Goal: Use online tool/utility: Utilize a website feature to perform a specific function

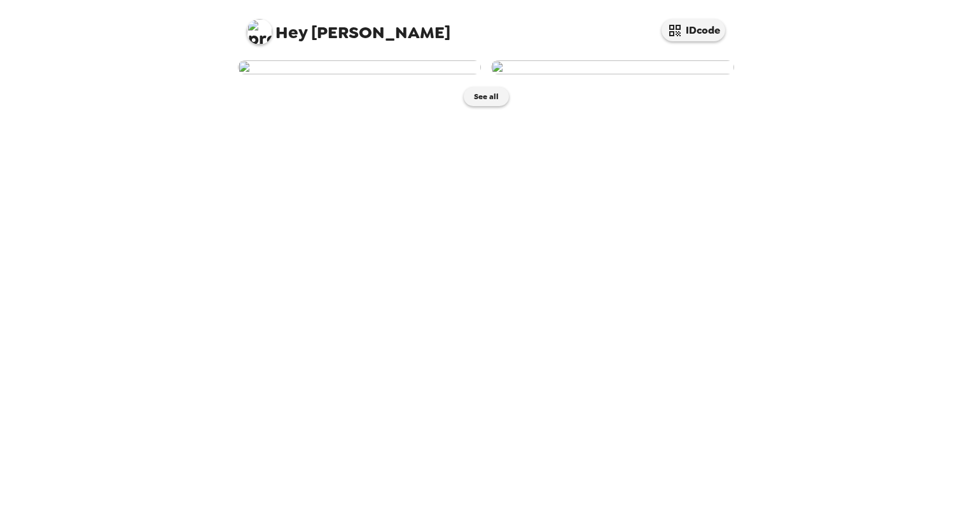
click at [359, 74] on img at bounding box center [359, 67] width 243 height 14
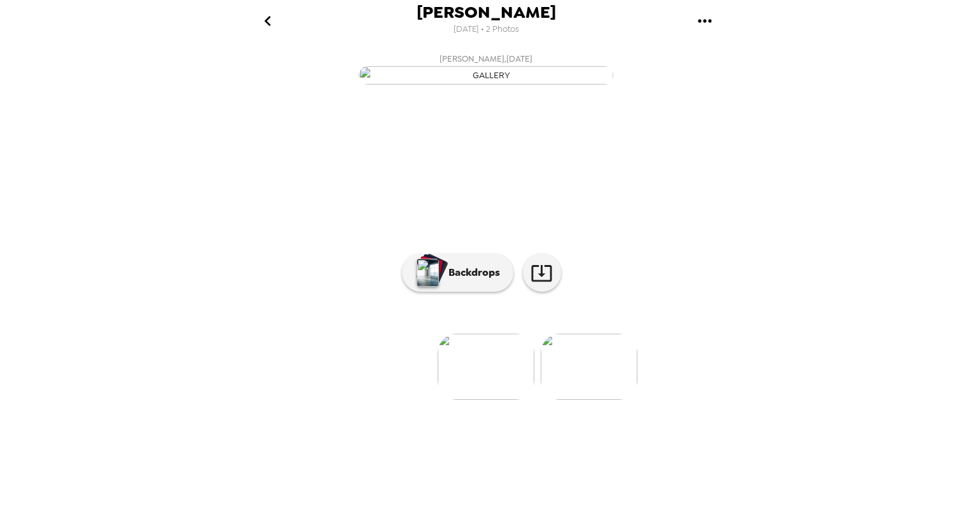
scroll to position [38, 0]
click at [438, 292] on button "Backdrops" at bounding box center [457, 273] width 111 height 38
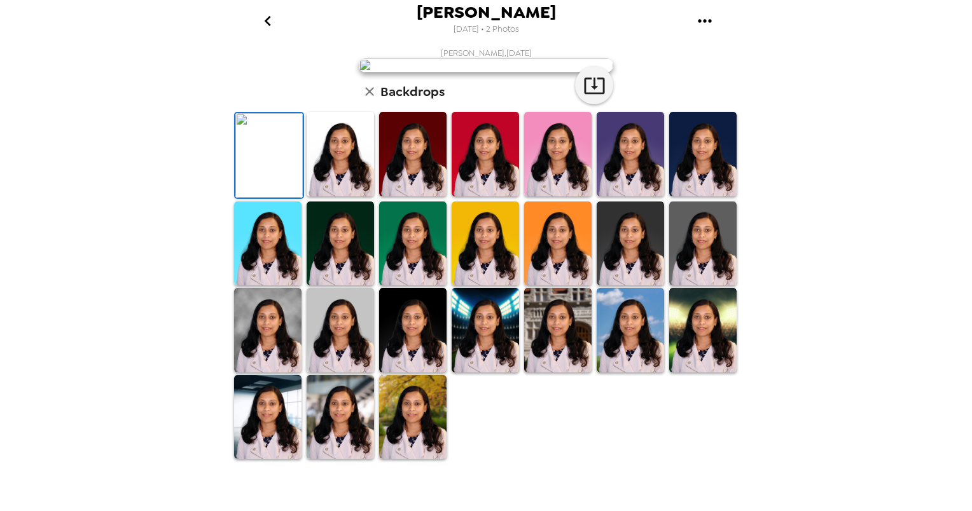
scroll to position [252, 0]
click at [255, 373] on img at bounding box center [267, 330] width 67 height 85
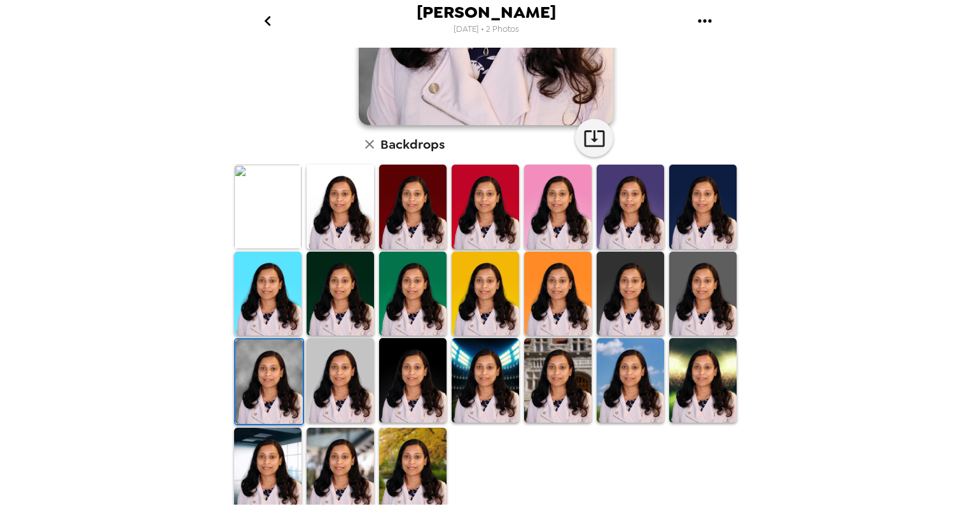
scroll to position [252, 0]
click at [588, 147] on icon "button" at bounding box center [594, 138] width 22 height 22
click at [261, 215] on img at bounding box center [267, 206] width 67 height 85
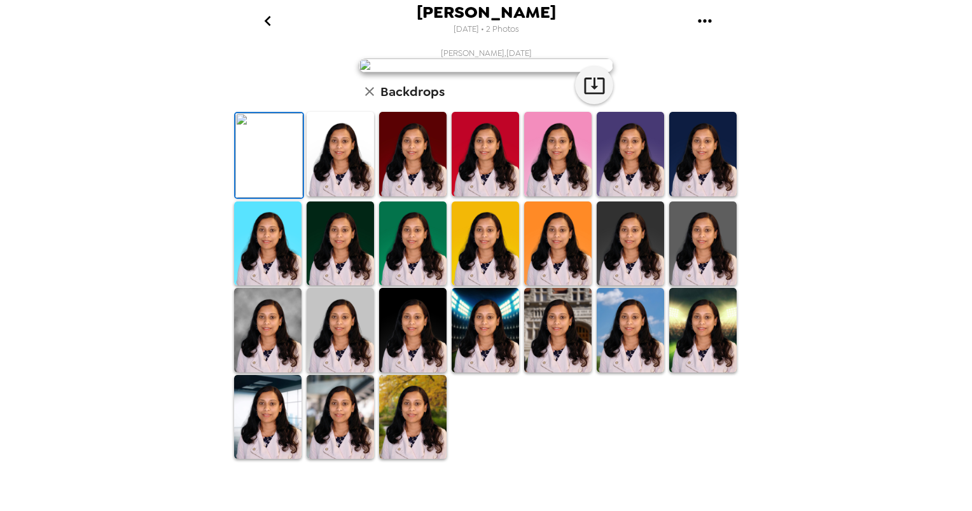
scroll to position [64, 0]
click at [576, 104] on button "button" at bounding box center [594, 85] width 38 height 38
click at [588, 97] on icon "button" at bounding box center [594, 85] width 22 height 22
click at [406, 460] on img at bounding box center [412, 417] width 67 height 85
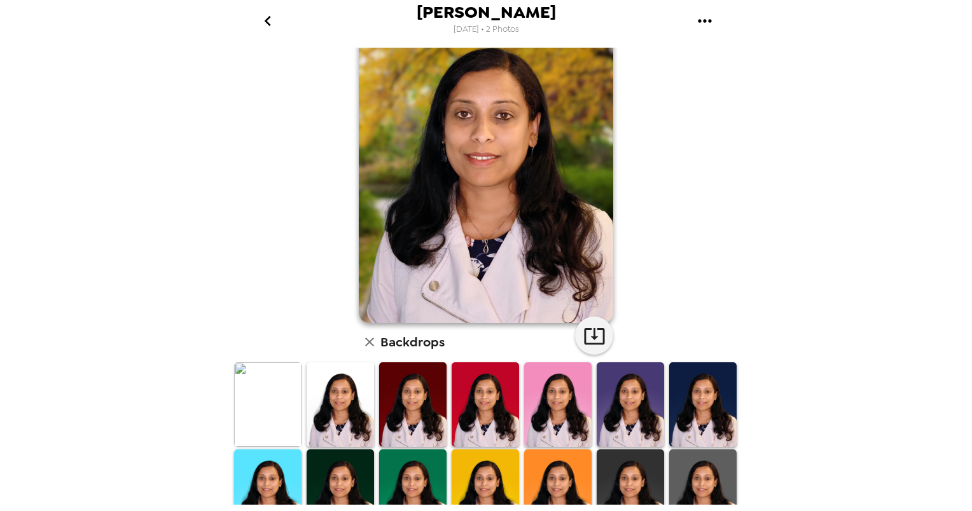
scroll to position [127, 0]
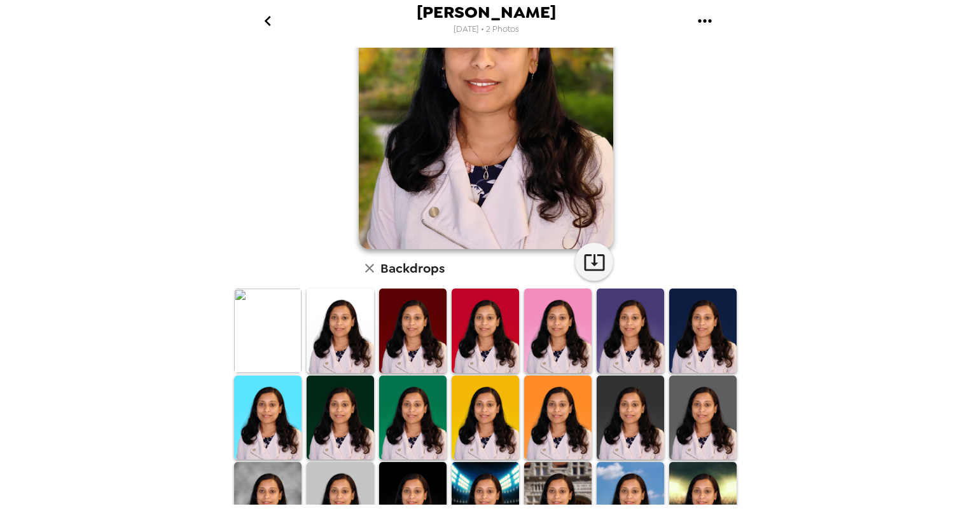
click at [628, 338] on img at bounding box center [630, 331] width 67 height 85
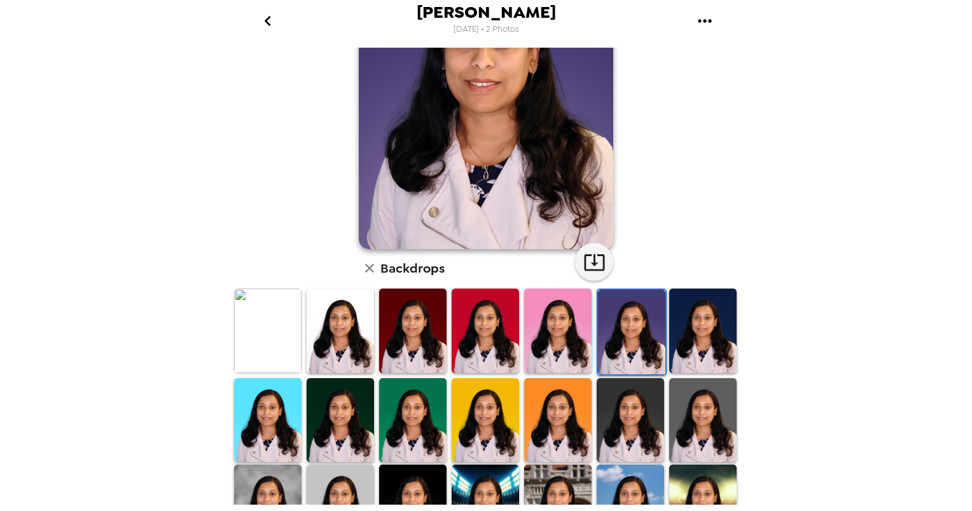
click at [722, 359] on img at bounding box center [702, 331] width 67 height 85
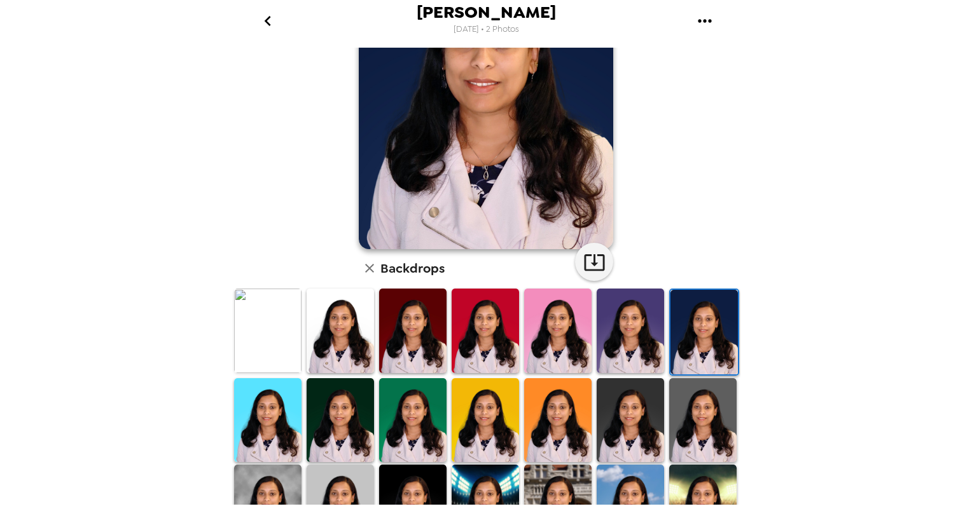
click at [693, 447] on img at bounding box center [702, 420] width 67 height 85
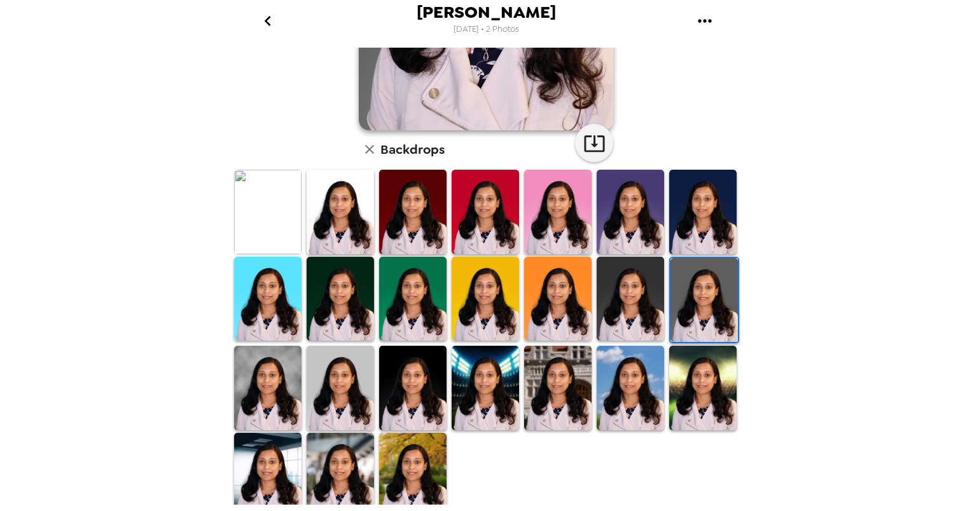
scroll to position [252, 0]
